Goal: Information Seeking & Learning: Learn about a topic

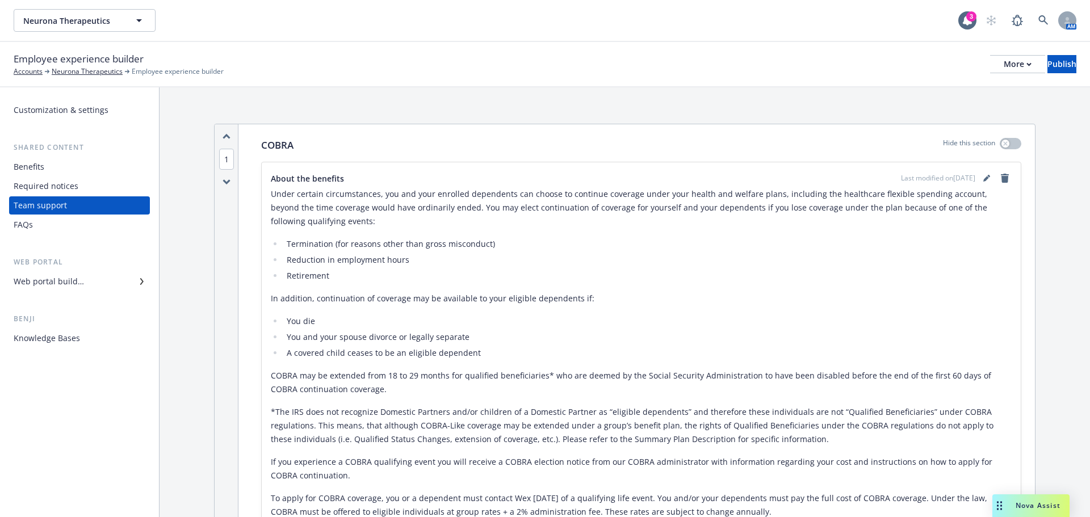
scroll to position [193, 0]
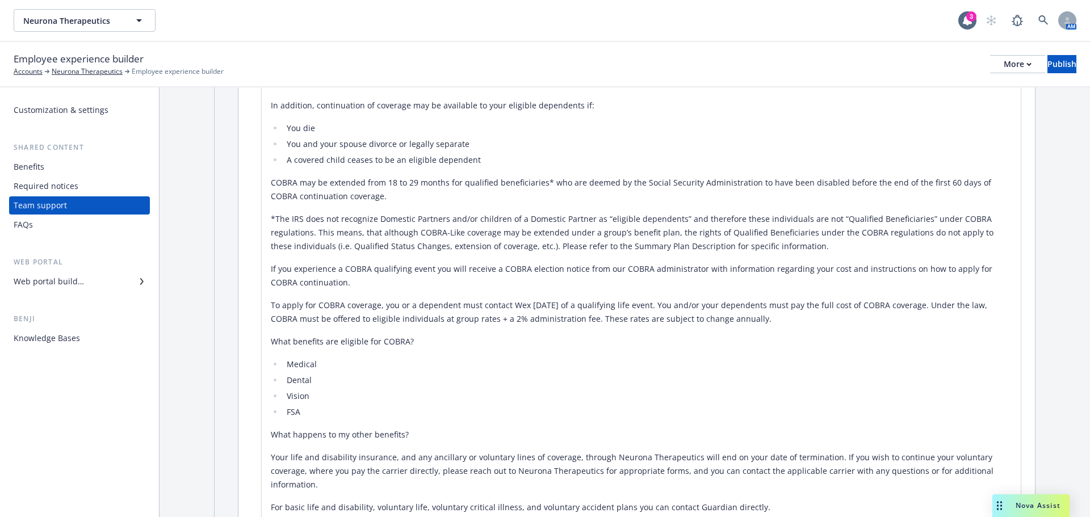
click at [39, 283] on div "Web portal builder" at bounding box center [49, 281] width 70 height 18
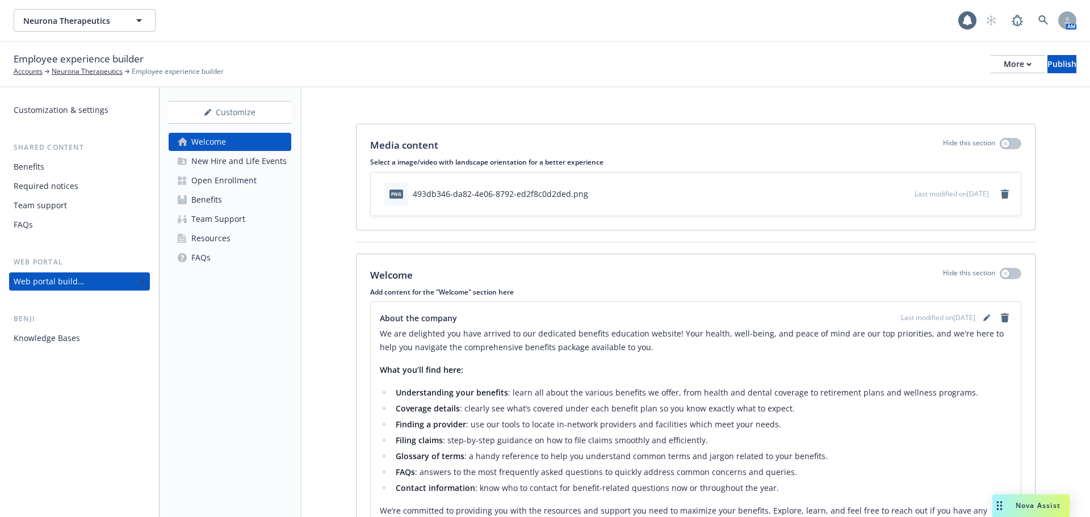
click at [234, 204] on link "Benefits" at bounding box center [230, 200] width 123 height 18
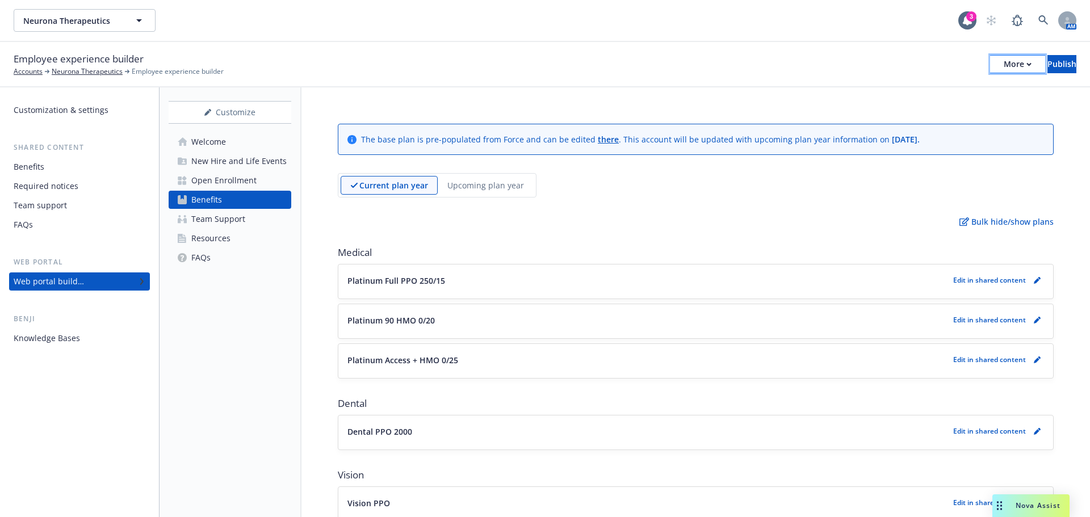
click at [1003, 66] on div "More" at bounding box center [1017, 64] width 28 height 17
click at [930, 94] on link "Copy preview link" at bounding box center [923, 89] width 168 height 23
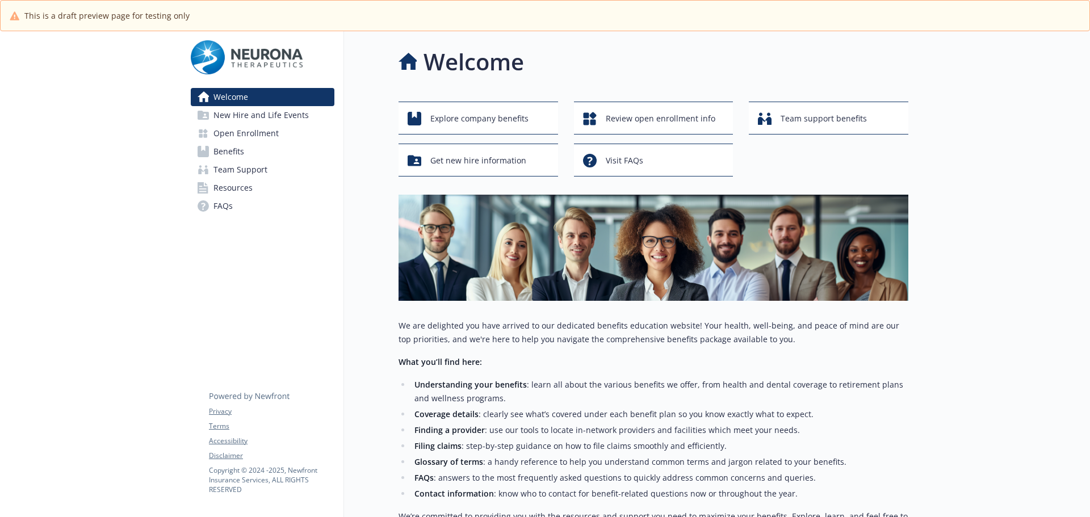
click at [230, 156] on span "Benefits" at bounding box center [228, 151] width 31 height 18
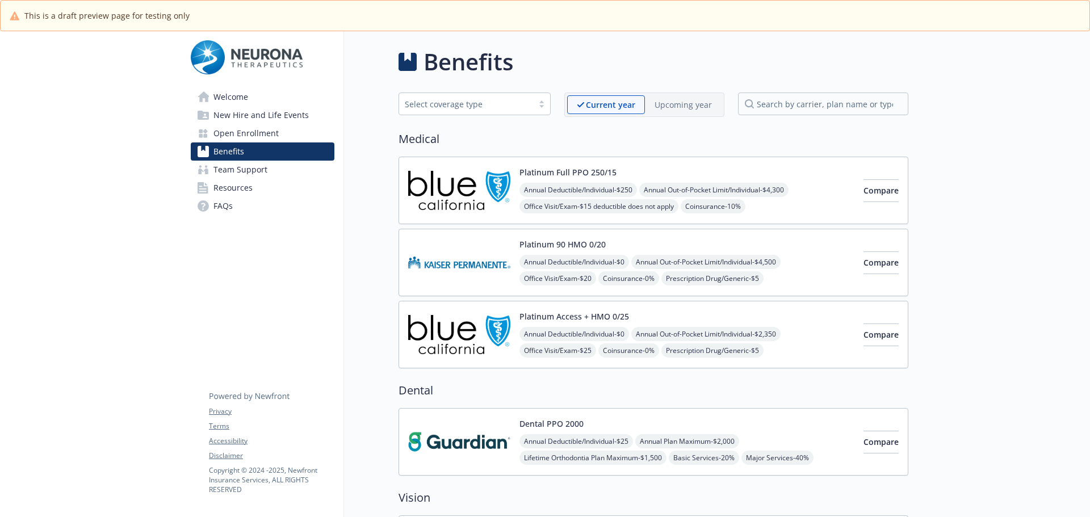
click at [671, 110] on p "Upcoming year" at bounding box center [682, 105] width 57 height 12
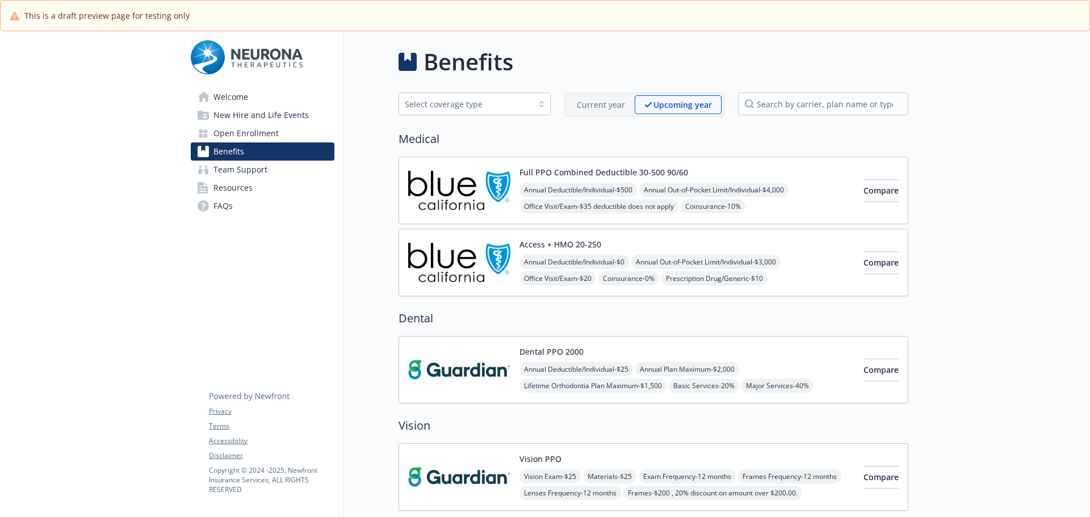
click at [687, 182] on div "Full PPO Combined Deductible 30-500 90/60 Annual Deductible/Individual - $500 A…" at bounding box center [686, 190] width 335 height 48
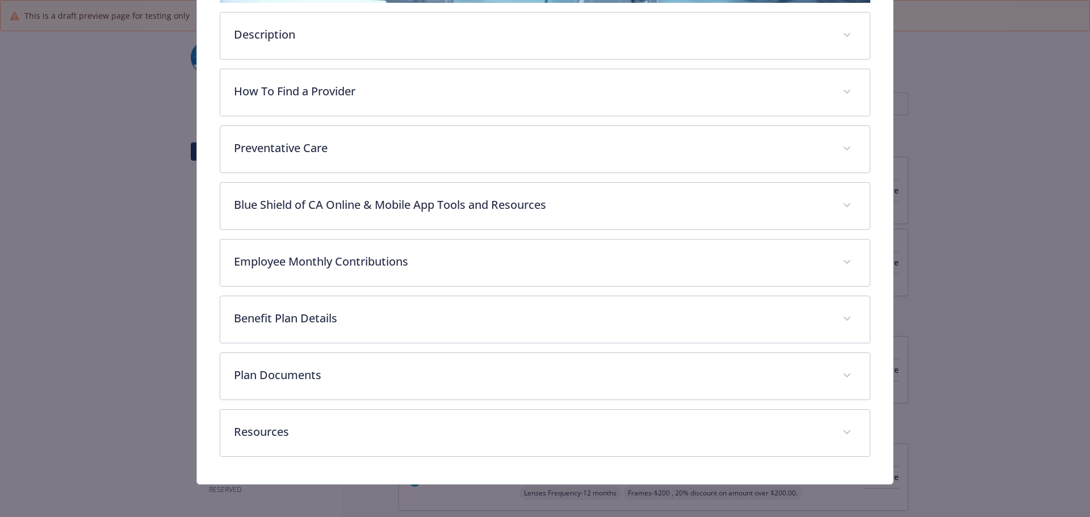
scroll to position [327, 0]
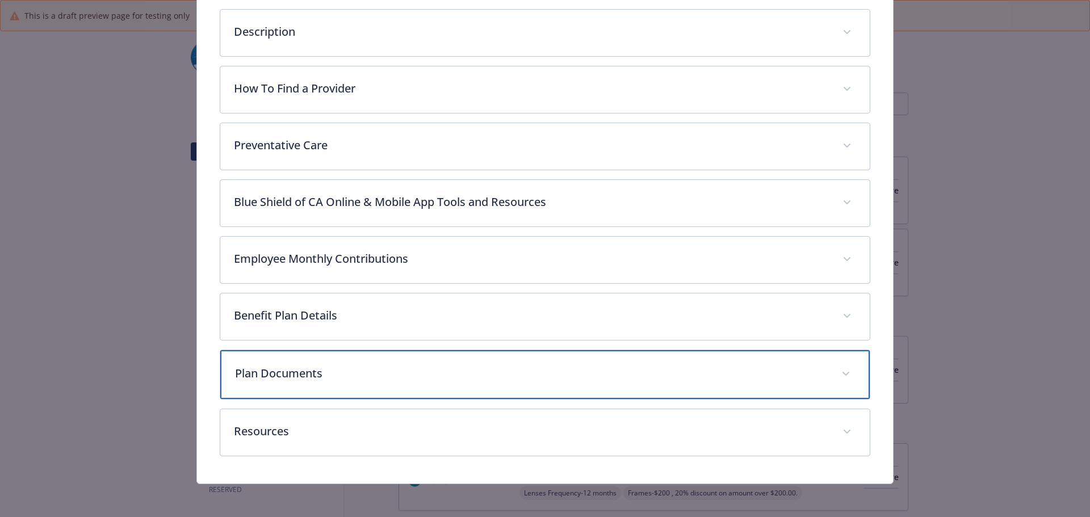
click at [345, 385] on div "Plan Documents" at bounding box center [545, 374] width 650 height 49
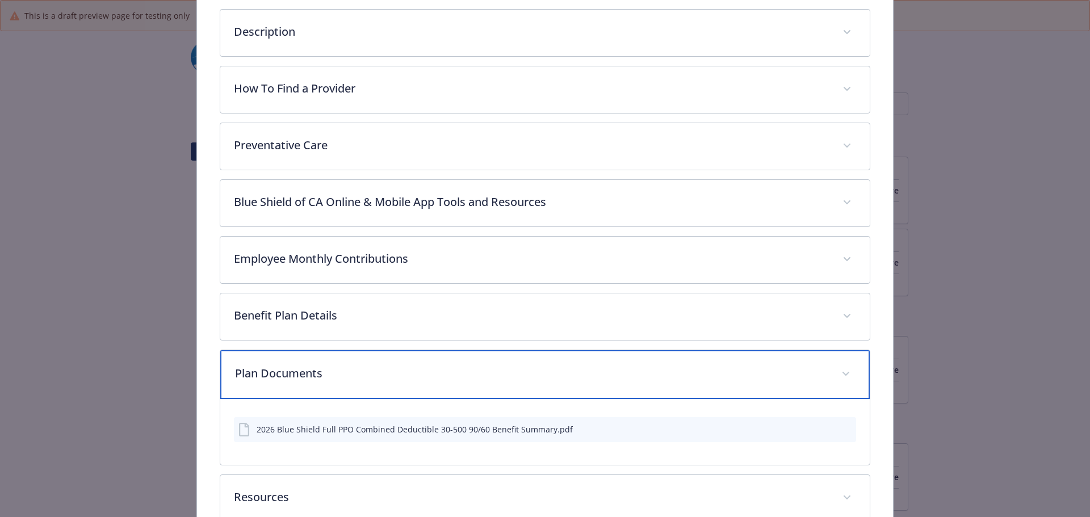
click at [345, 385] on div "Plan Documents" at bounding box center [545, 374] width 650 height 49
